Goal: Check status: Check status

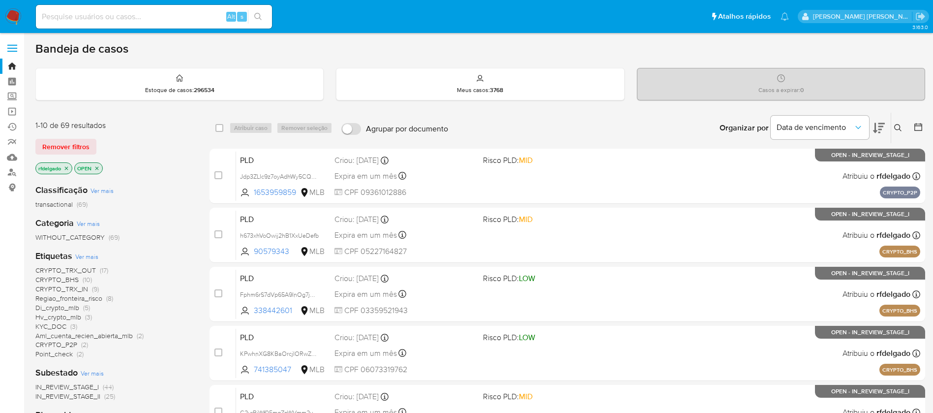
click at [201, 18] on input at bounding box center [154, 16] width 236 height 13
paste input "vWEYRK7qFwXiYzNL2apfNOO2"
type input "vWEYRK7qFwXiYzNL2apfNOO2"
click at [261, 16] on icon "search-icon" at bounding box center [258, 17] width 8 height 8
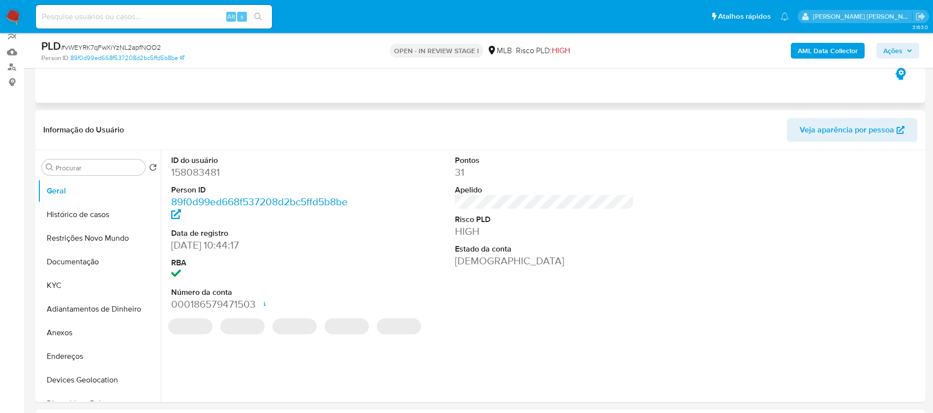
select select "10"
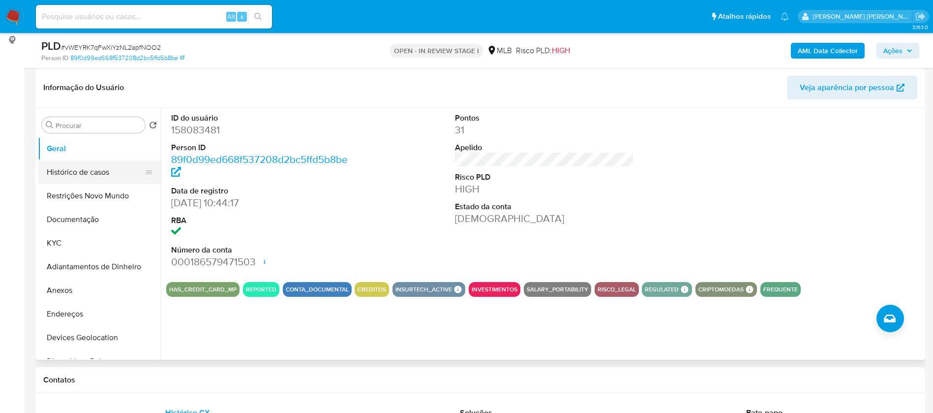
click at [72, 165] on button "Histórico de casos" at bounding box center [95, 172] width 115 height 24
